Goal: Task Accomplishment & Management: Use online tool/utility

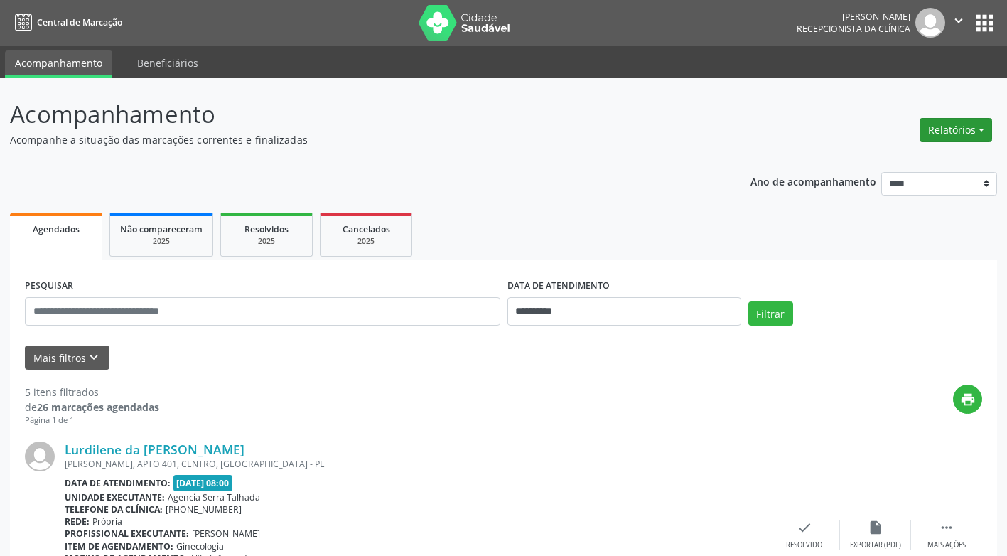
drag, startPoint x: 0, startPoint y: 0, endPoint x: 953, endPoint y: 129, distance: 962.0
click at [953, 129] on button "Relatórios" at bounding box center [955, 130] width 72 height 24
click at [902, 161] on link "Agendamentos" at bounding box center [916, 161] width 153 height 20
select select "*"
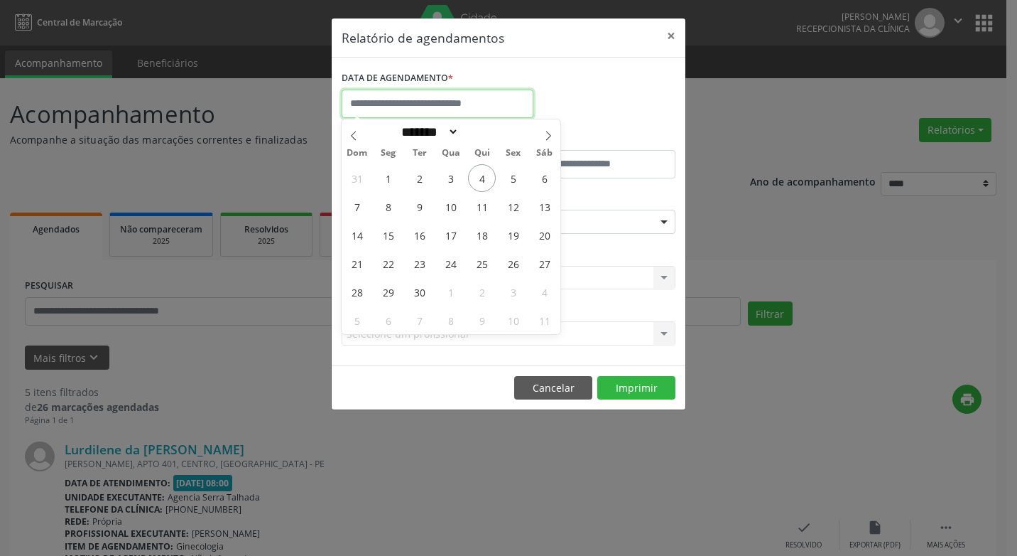
click at [449, 100] on input "text" at bounding box center [438, 104] width 192 height 28
click at [512, 177] on span "5" at bounding box center [513, 178] width 28 height 28
type input "**********"
click at [512, 177] on span "5" at bounding box center [513, 178] width 28 height 28
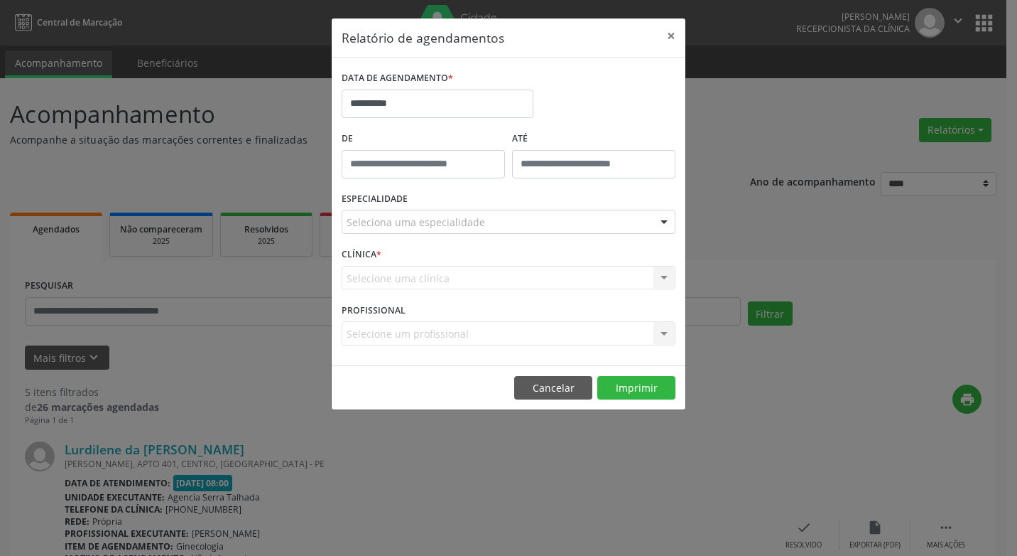
click at [512, 177] on div "ATÉ" at bounding box center [594, 158] width 171 height 60
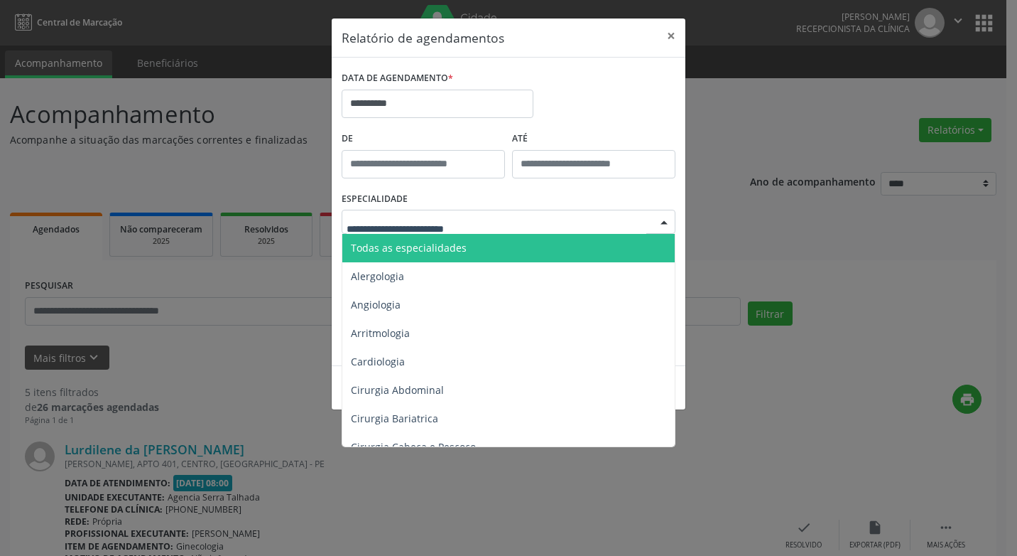
click at [663, 219] on div at bounding box center [664, 222] width 21 height 24
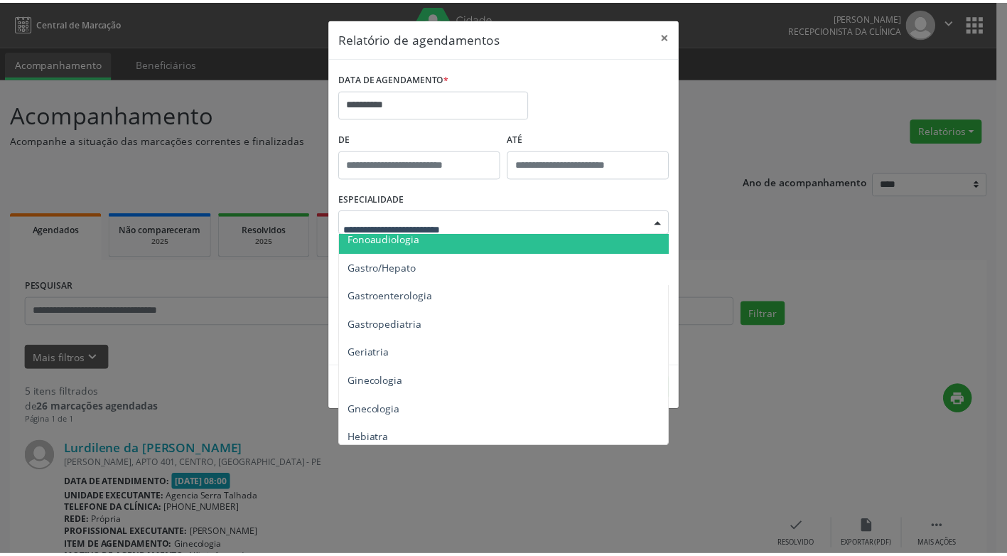
scroll to position [924, 0]
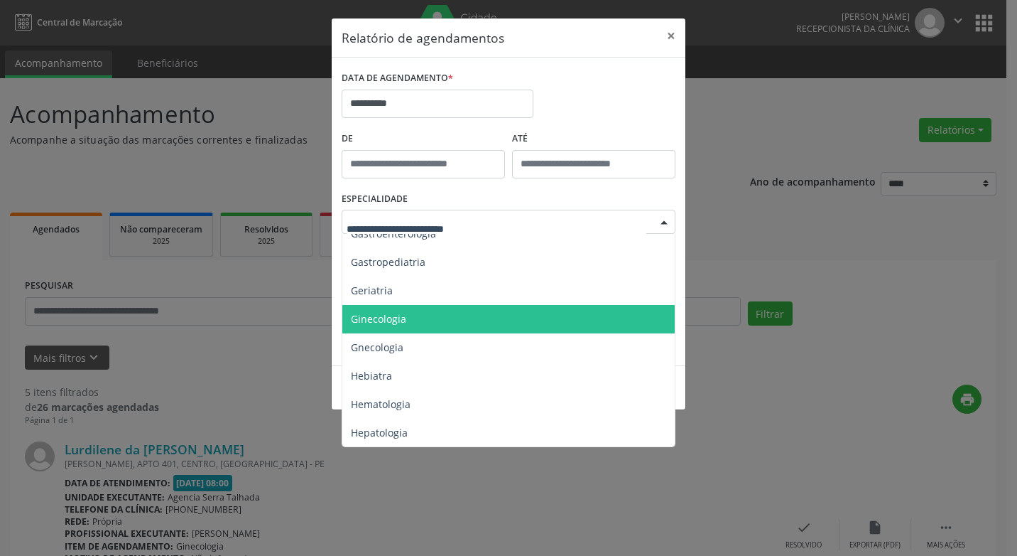
click at [431, 324] on span "Ginecologia" at bounding box center [509, 319] width 335 height 28
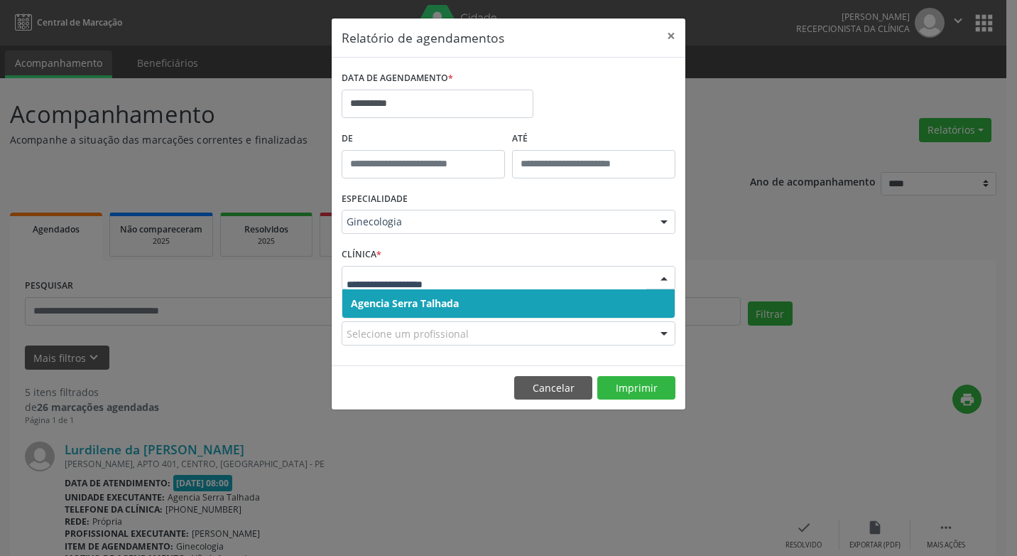
click at [663, 277] on div at bounding box center [664, 278] width 21 height 24
click at [405, 303] on span "Agencia Serra Talhada" at bounding box center [405, 302] width 108 height 13
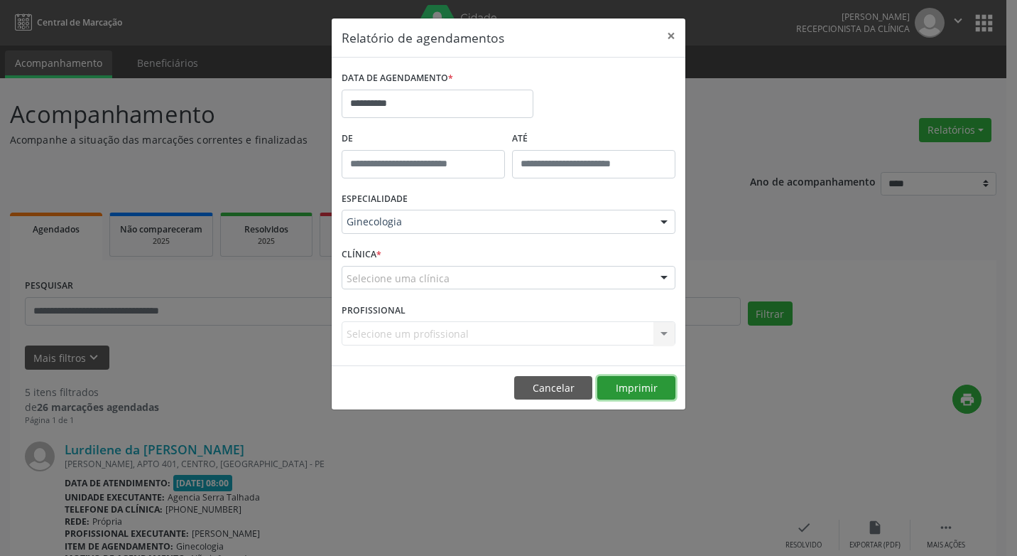
click at [626, 389] on button "Imprimir" at bounding box center [636, 388] width 78 height 24
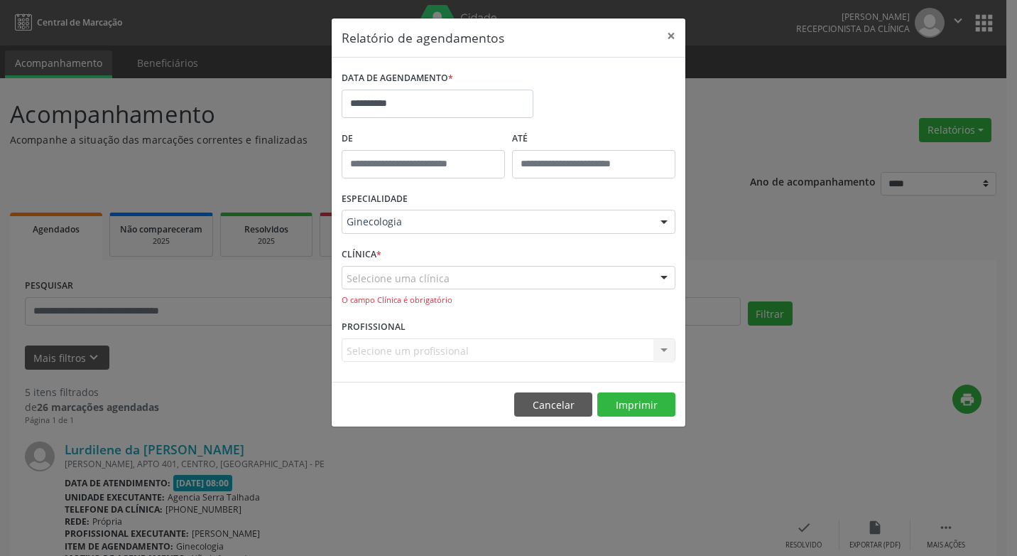
click at [664, 277] on div at bounding box center [664, 278] width 21 height 24
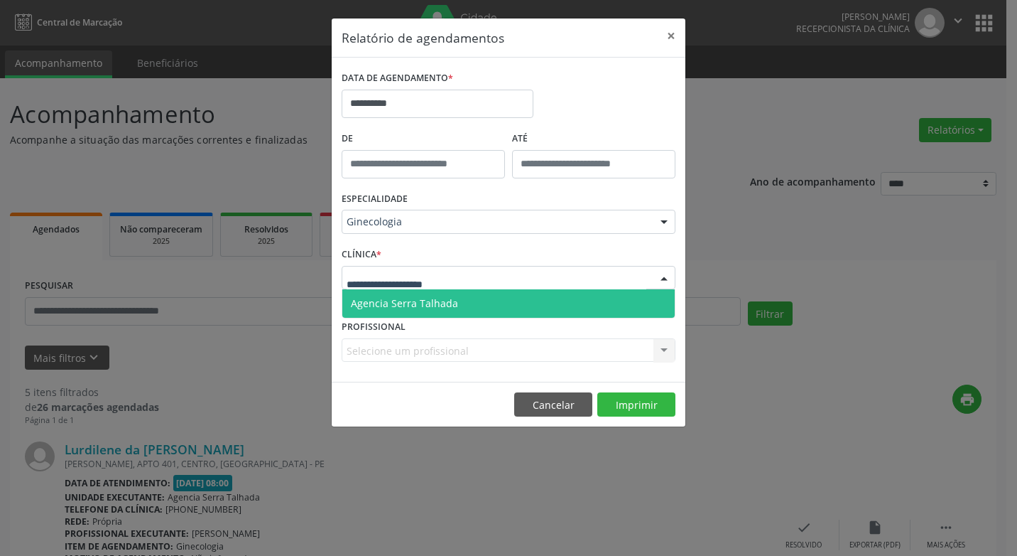
click at [375, 303] on span "Agencia Serra Talhada" at bounding box center [404, 302] width 107 height 13
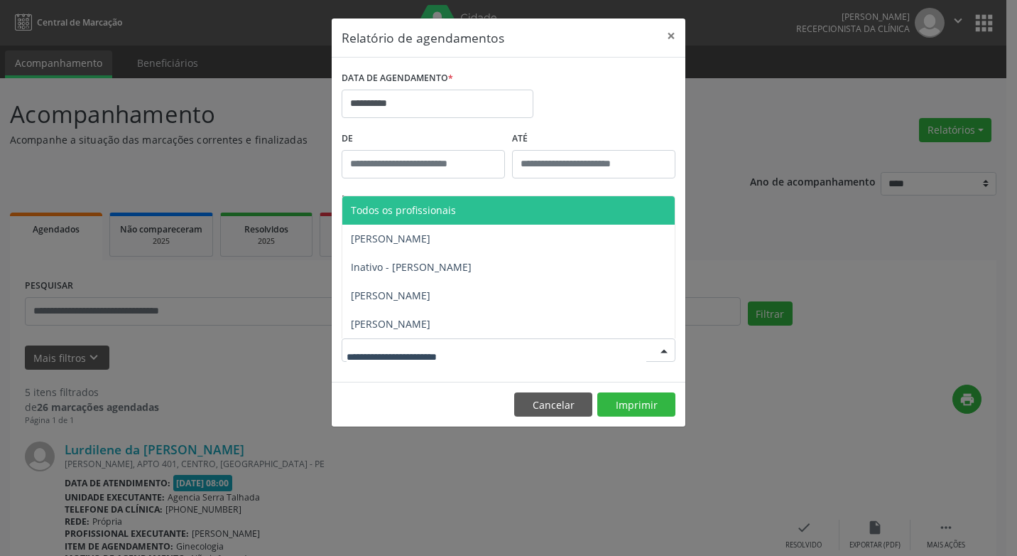
click at [664, 349] on div at bounding box center [664, 351] width 21 height 24
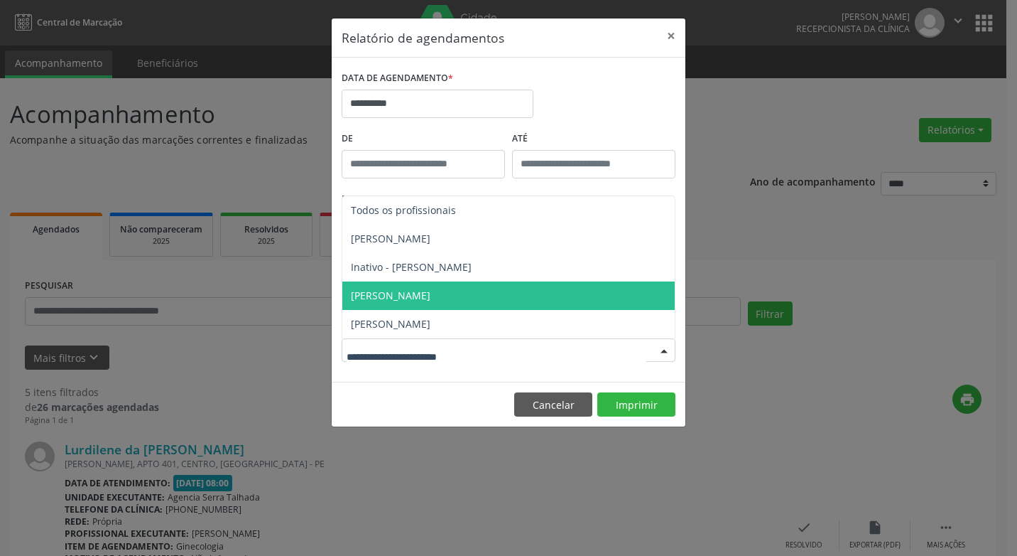
click at [397, 296] on span "[PERSON_NAME]" at bounding box center [391, 294] width 80 height 13
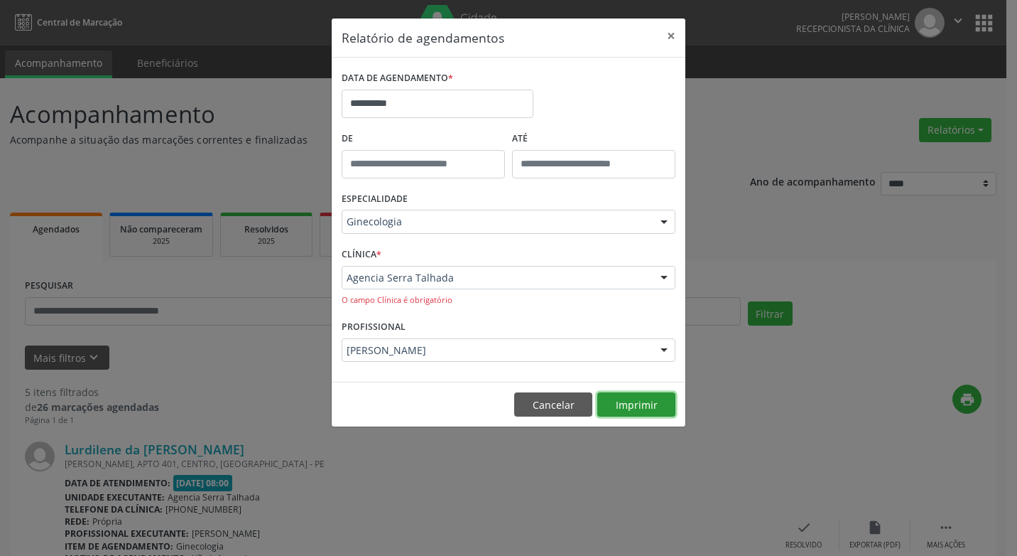
click at [623, 404] on button "Imprimir" at bounding box center [636, 404] width 78 height 24
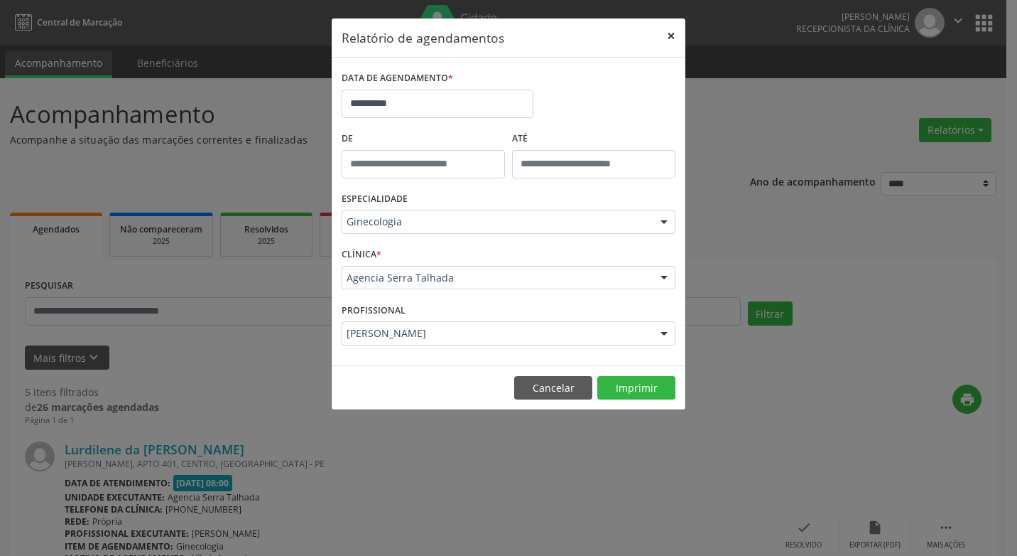
click at [669, 34] on button "×" at bounding box center [671, 35] width 28 height 35
